Goal: Communication & Community: Share content

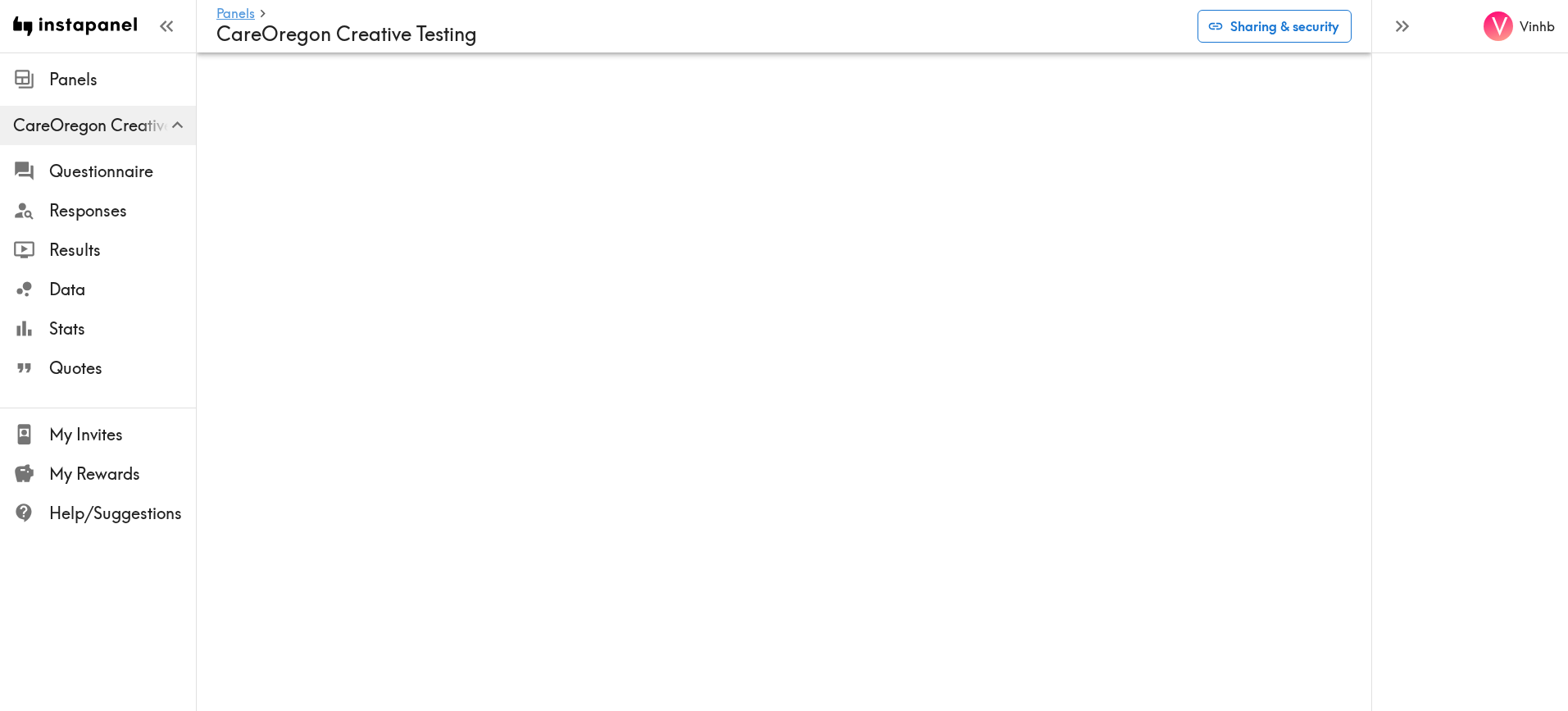
click at [1281, 29] on button "Sharing & security" at bounding box center [1275, 26] width 154 height 33
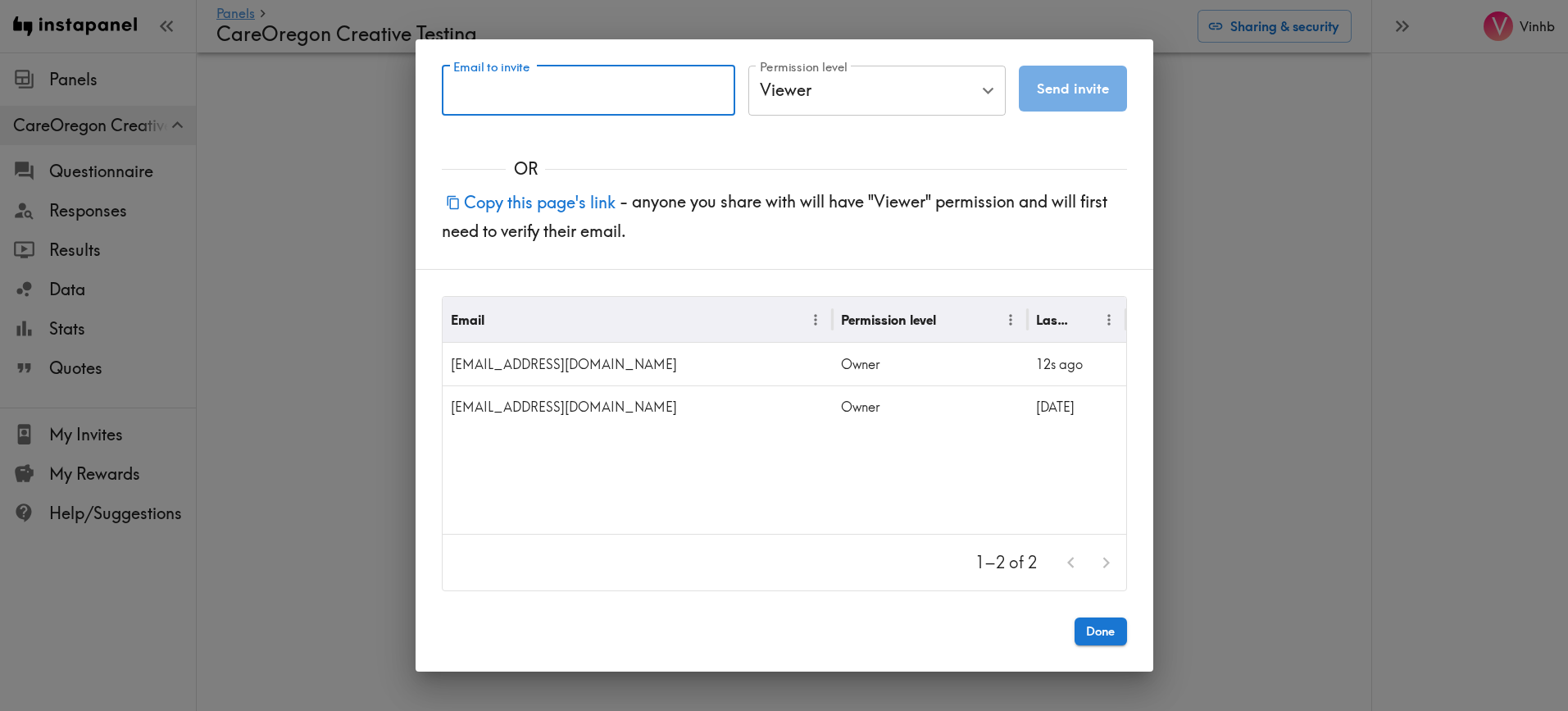
click at [624, 91] on input "Email to invite" at bounding box center [588, 90] width 293 height 51
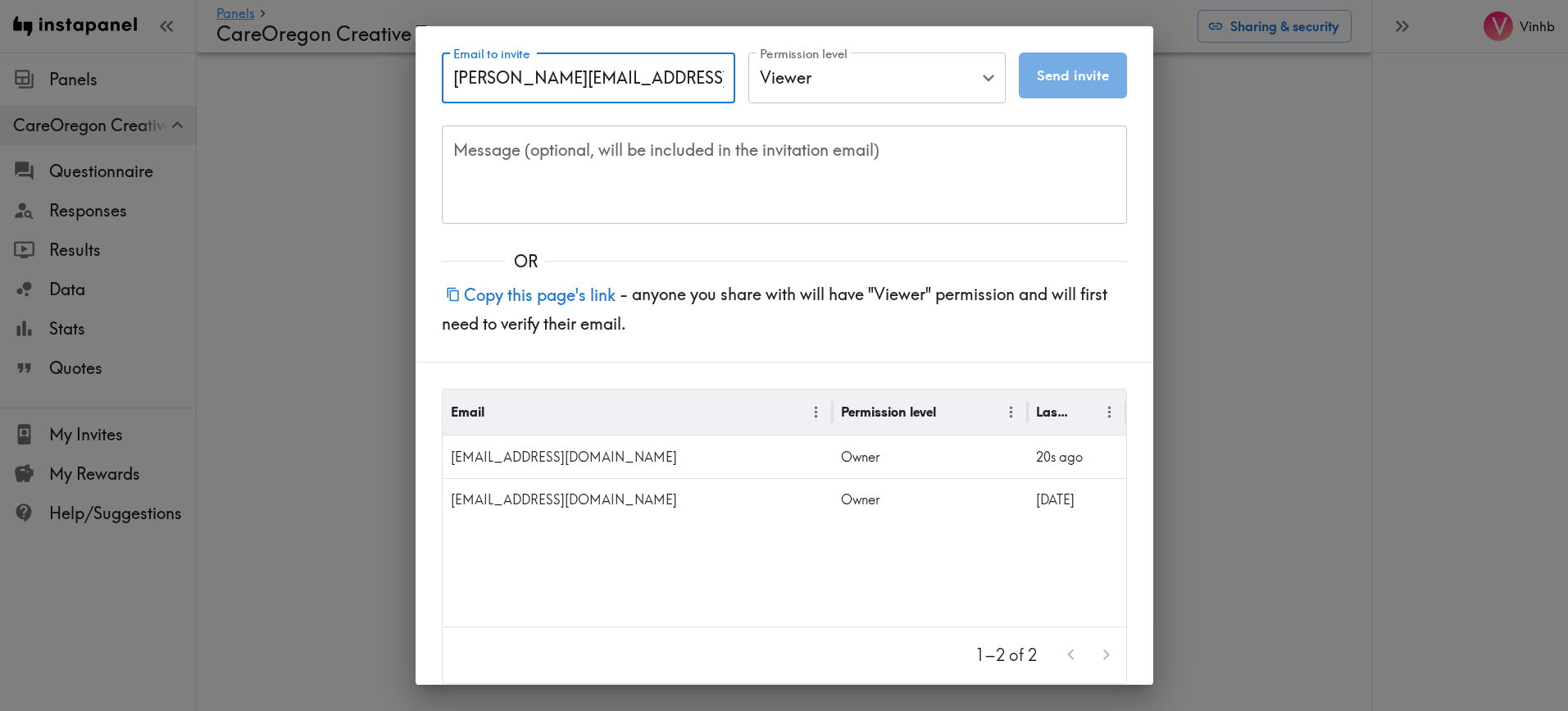
type input "[PERSON_NAME][EMAIL_ADDRESS][DOMAIN_NAME]"
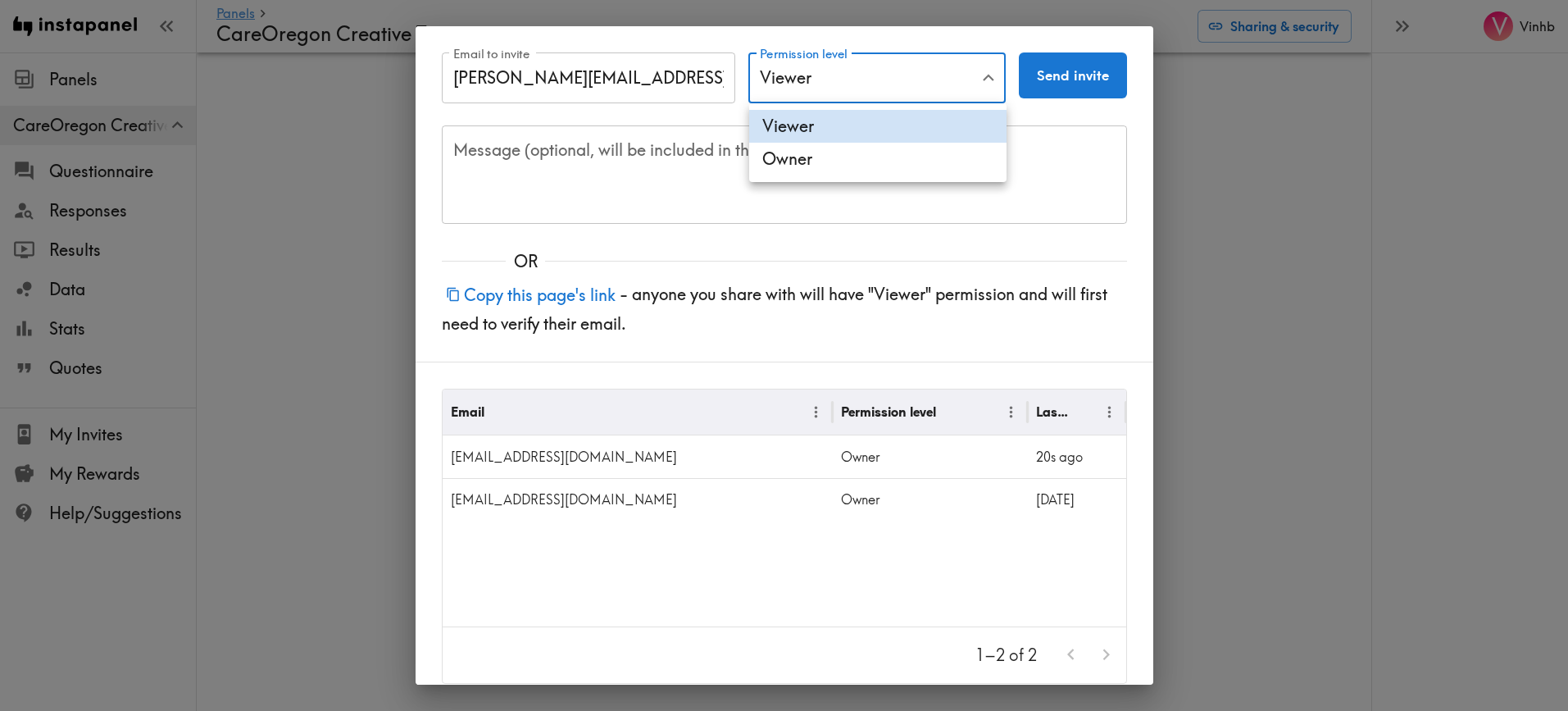
click at [901, 89] on body "Instapanel - Panels - CareOregon Creative Testing Panels CareOregon Creative Te…" at bounding box center [784, 79] width 1568 height 52
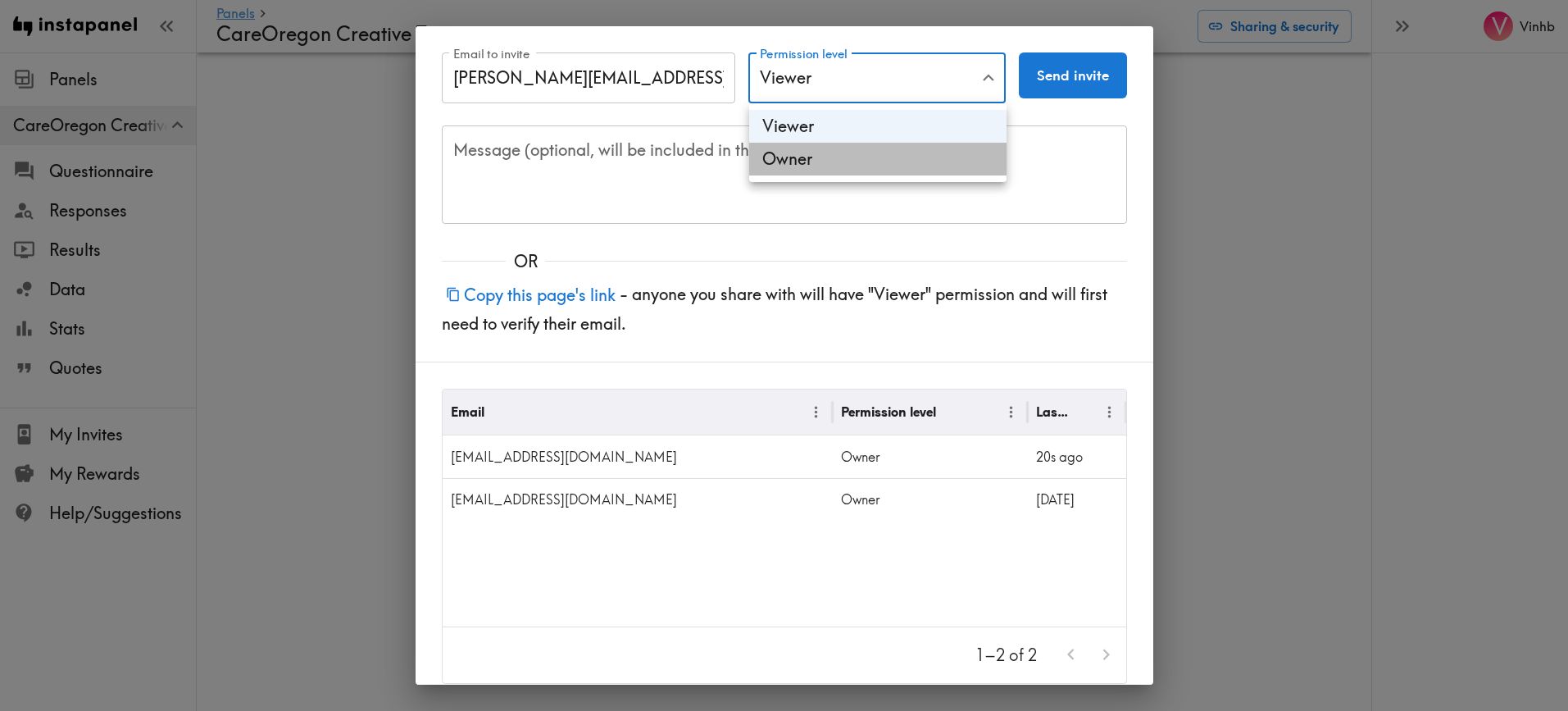
drag, startPoint x: 837, startPoint y: 161, endPoint x: 919, endPoint y: 124, distance: 90.0
click at [837, 160] on li "Owner" at bounding box center [878, 159] width 258 height 33
type input "Owner"
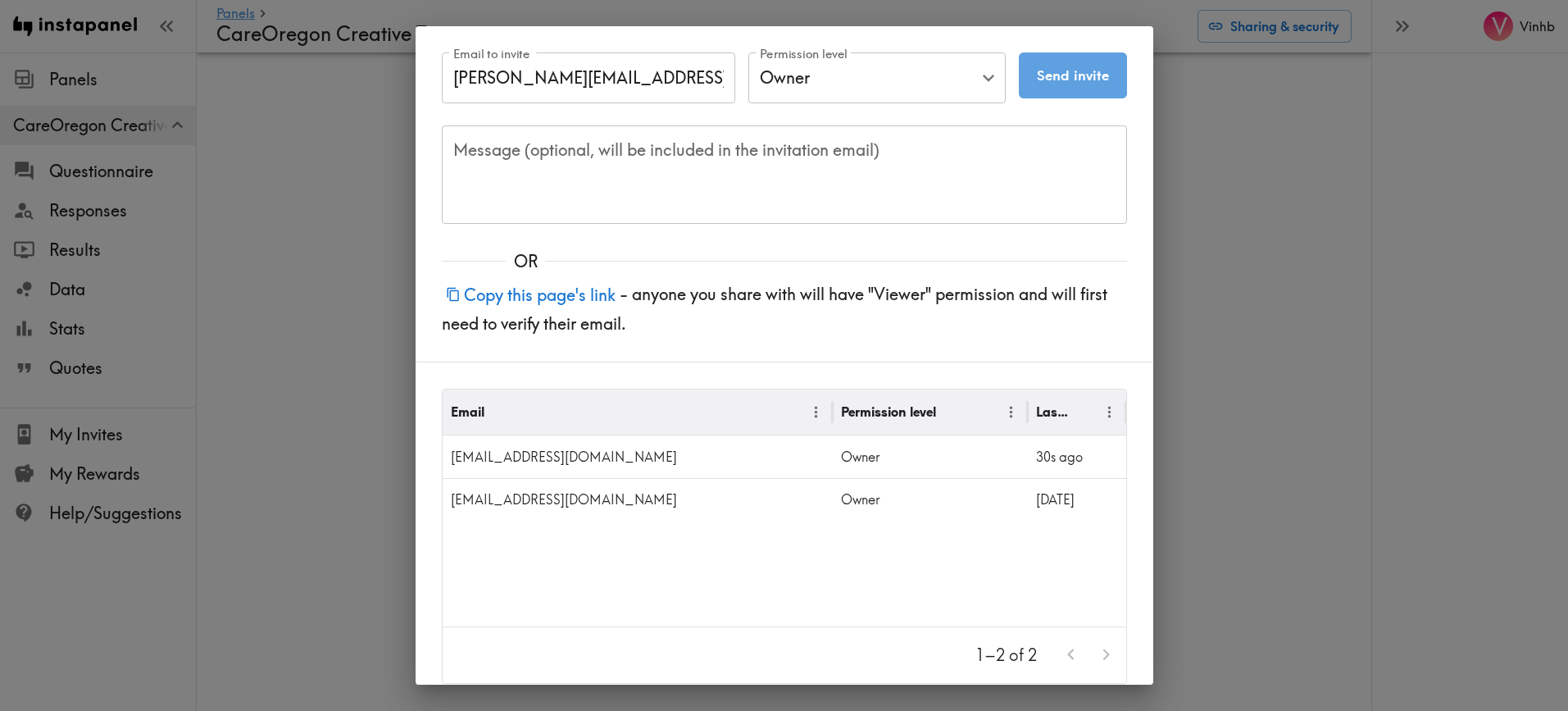
click at [1072, 73] on button "Send invite" at bounding box center [1073, 75] width 109 height 46
type input "Viewer"
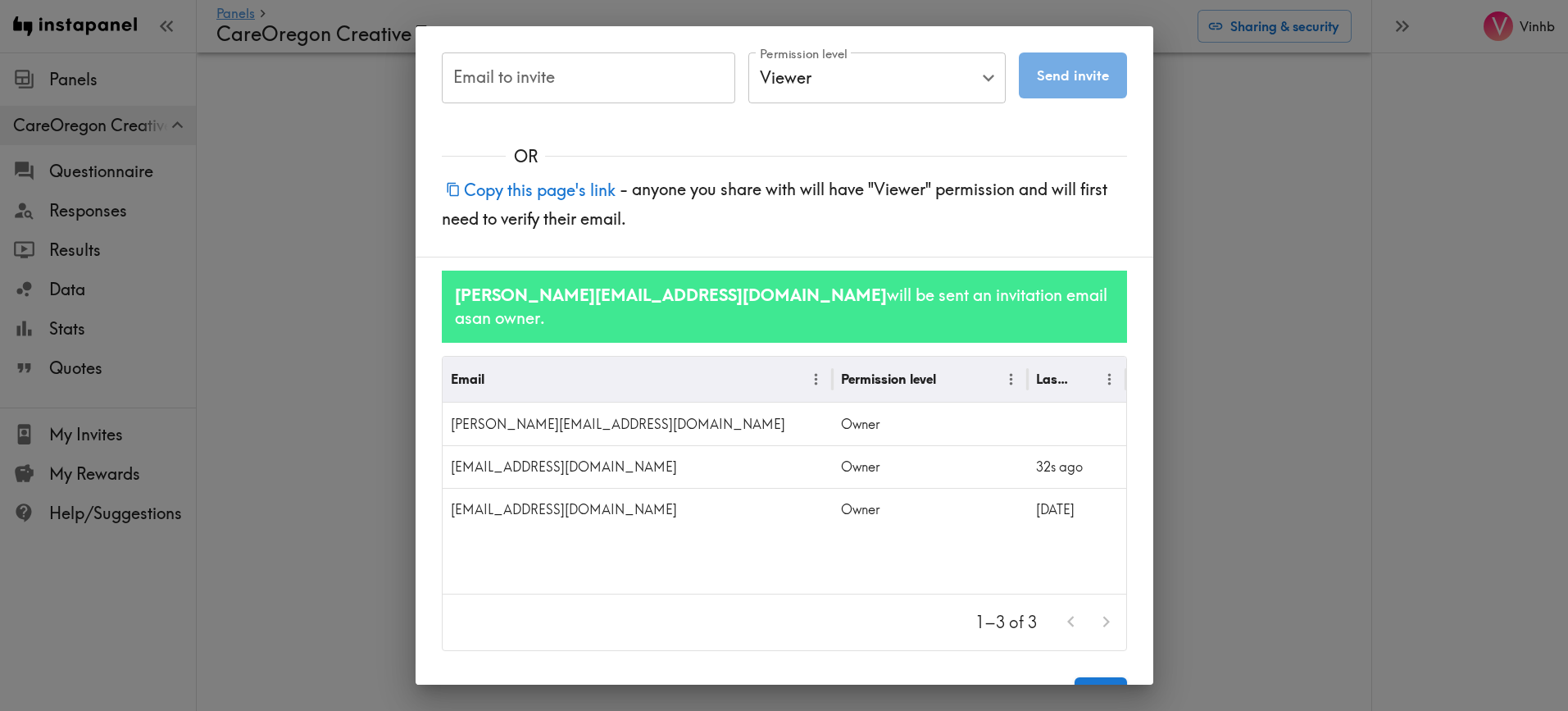
scroll to position [24, 0]
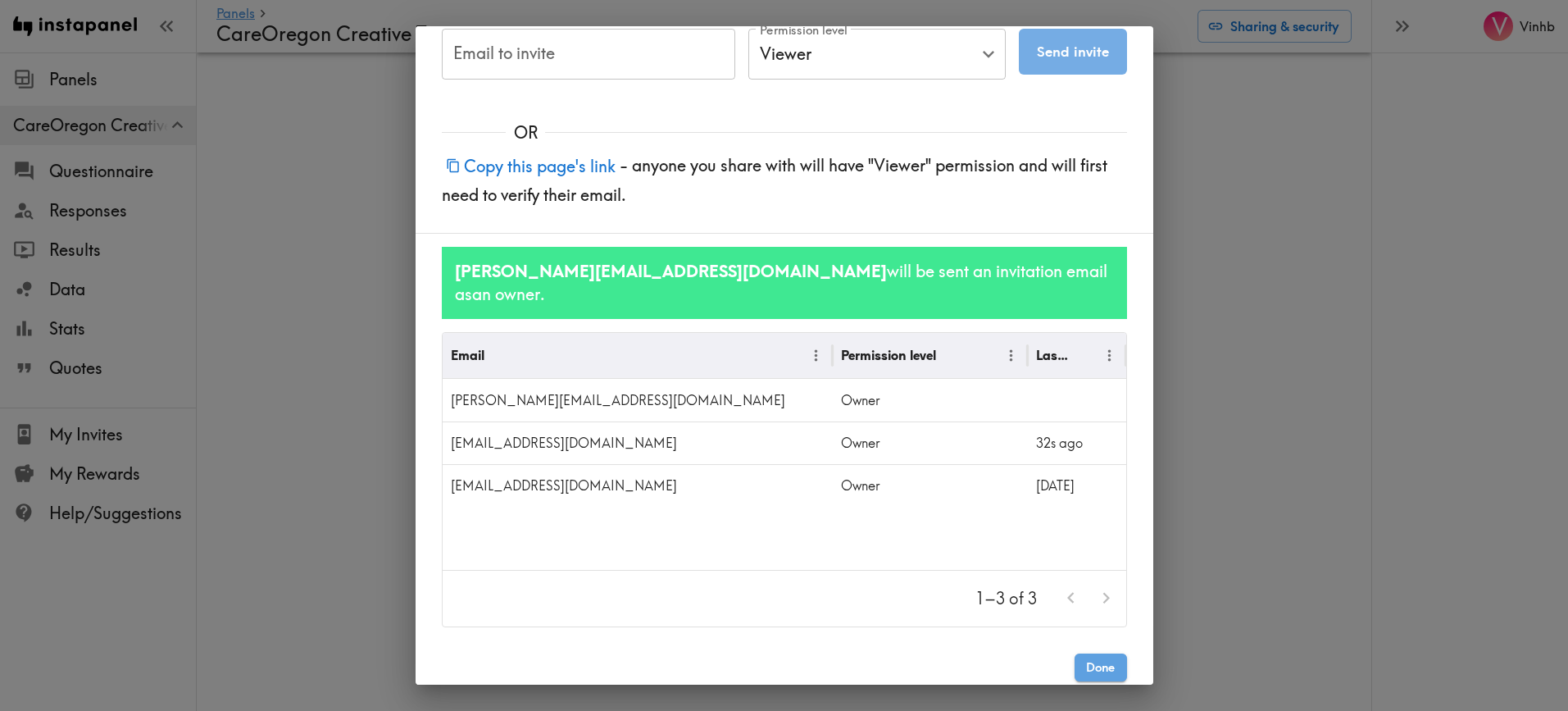
drag, startPoint x: 1101, startPoint y: 640, endPoint x: 1079, endPoint y: 614, distance: 34.1
click at [1098, 653] on button "Done" at bounding box center [1101, 667] width 52 height 28
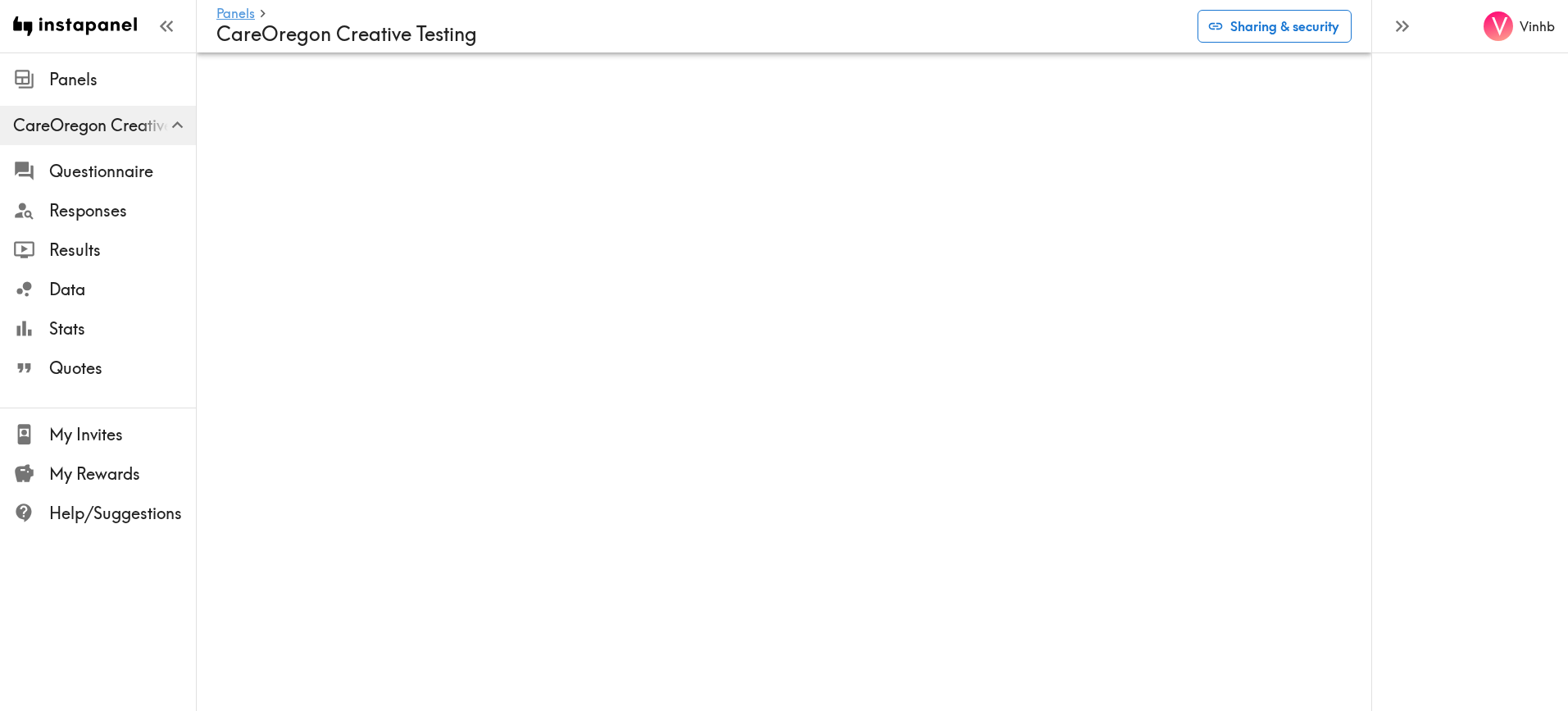
click at [1280, 29] on button "Sharing & security" at bounding box center [1275, 26] width 154 height 33
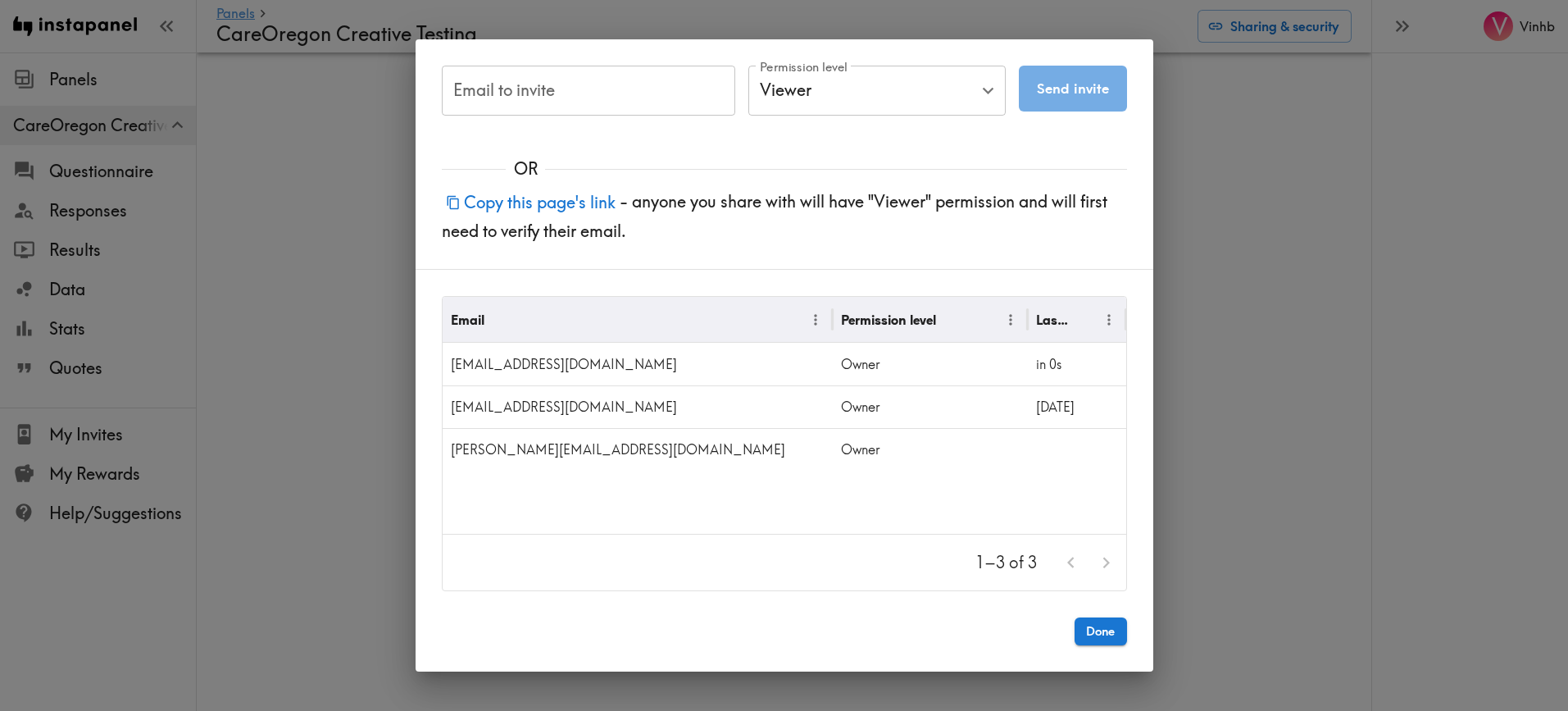
click at [561, 199] on button "Copy this page's link" at bounding box center [530, 202] width 178 height 35
drag, startPoint x: 1103, startPoint y: 630, endPoint x: 1230, endPoint y: 445, distance: 224.4
click at [1104, 629] on button "Done" at bounding box center [1101, 630] width 52 height 28
